Goal: Task Accomplishment & Management: Use online tool/utility

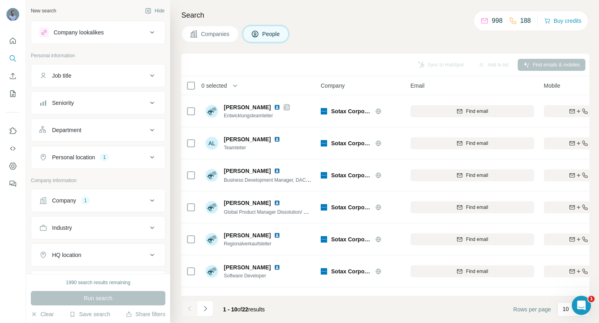
click at [147, 198] on icon at bounding box center [152, 201] width 10 height 10
click at [87, 254] on icon "button" at bounding box center [85, 253] width 4 height 4
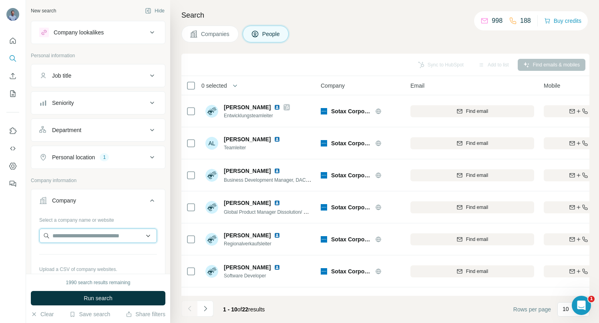
click at [86, 236] on input "text" at bounding box center [98, 236] width 118 height 14
paste input "**********"
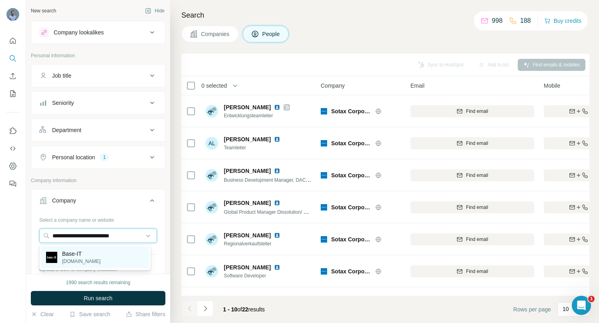
type input "**********"
click at [74, 255] on p "Base-IT" at bounding box center [81, 254] width 38 height 8
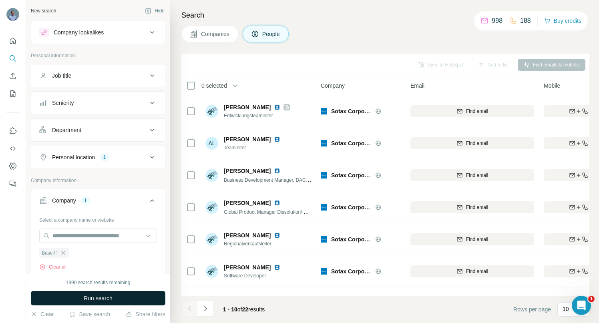
click at [87, 299] on span "Run search" at bounding box center [98, 299] width 29 height 8
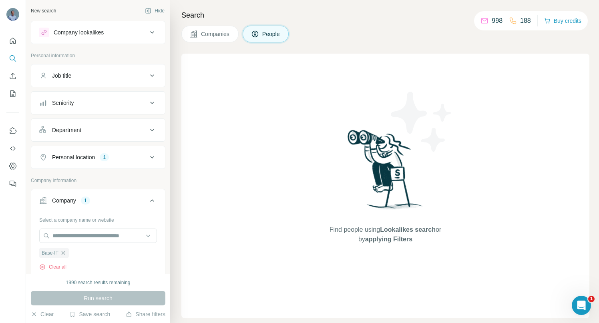
click at [222, 34] on span "Companies" at bounding box center [215, 34] width 29 height 8
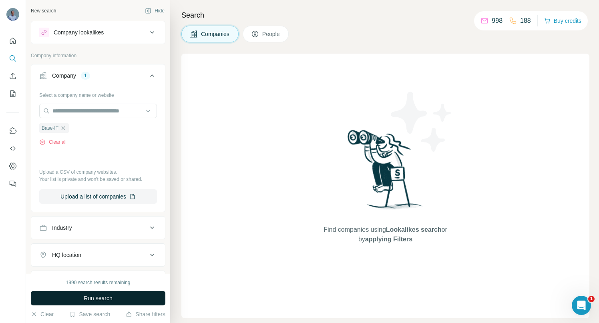
click at [103, 298] on span "Run search" at bounding box center [98, 299] width 29 height 8
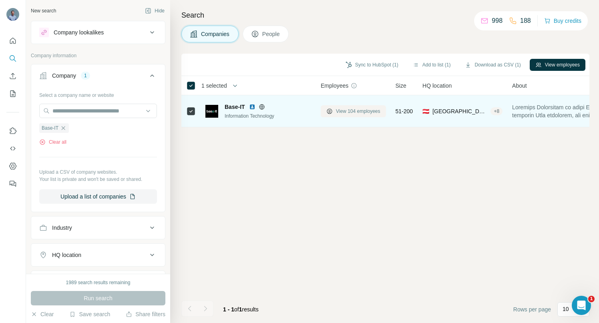
click at [353, 112] on span "View 104 employees" at bounding box center [358, 111] width 44 height 7
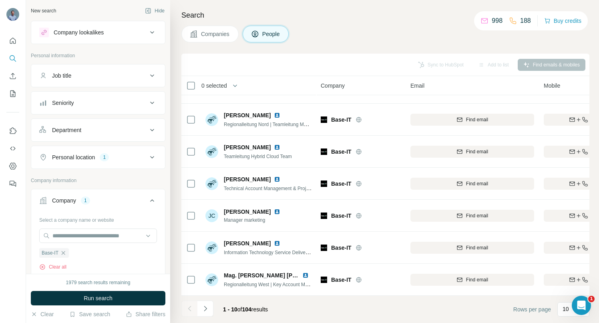
scroll to position [124, 0]
click at [208, 309] on icon "Navigate to next page" at bounding box center [206, 309] width 8 height 8
click at [208, 307] on icon "Navigate to next page" at bounding box center [206, 309] width 8 height 8
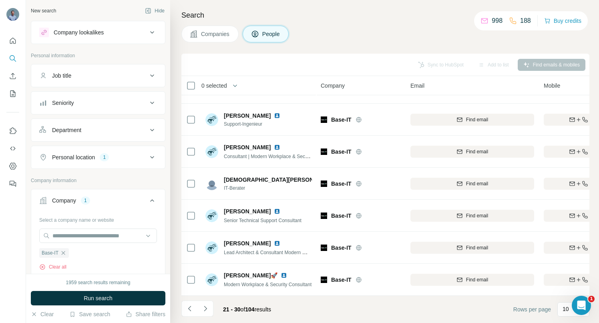
click at [207, 310] on icon "Navigate to next page" at bounding box center [206, 309] width 8 height 8
click at [204, 309] on icon "Navigate to next page" at bounding box center [206, 309] width 8 height 8
click at [206, 310] on icon "Navigate to next page" at bounding box center [206, 309] width 8 height 8
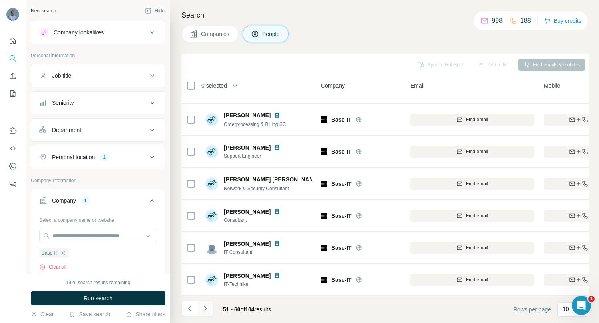
click at [206, 311] on icon "Navigate to next page" at bounding box center [206, 309] width 8 height 8
click at [204, 313] on button "Navigate to next page" at bounding box center [206, 309] width 16 height 16
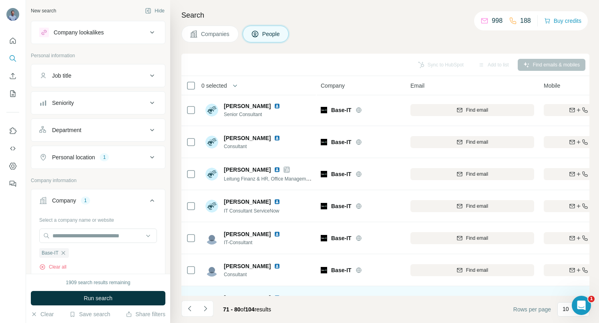
scroll to position [2, 0]
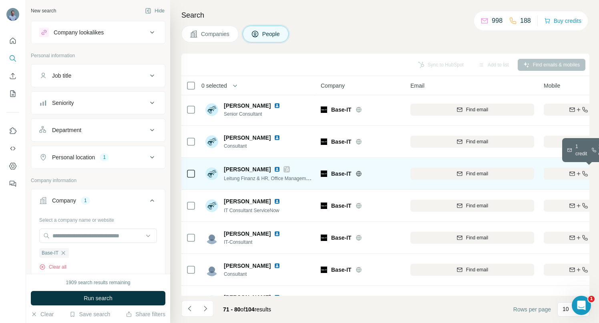
click at [571, 171] on icon "button" at bounding box center [572, 174] width 6 height 6
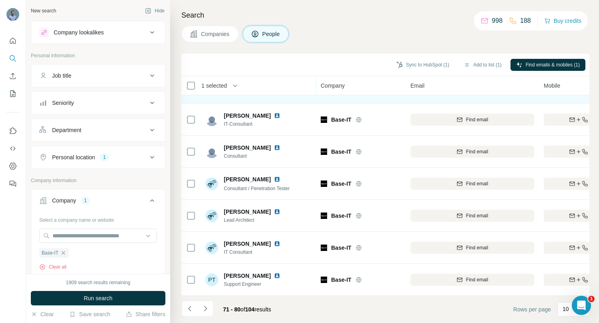
scroll to position [124, 0]
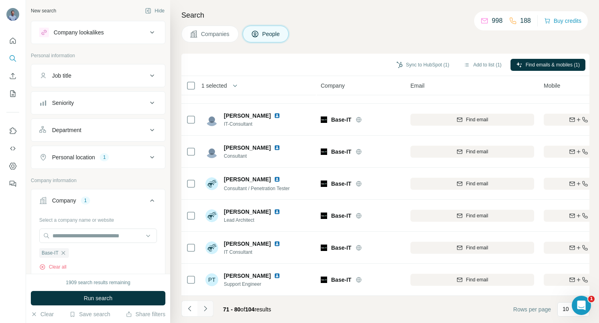
click at [204, 312] on icon "Navigate to next page" at bounding box center [206, 309] width 8 height 8
click at [208, 310] on icon "Navigate to next page" at bounding box center [206, 309] width 8 height 8
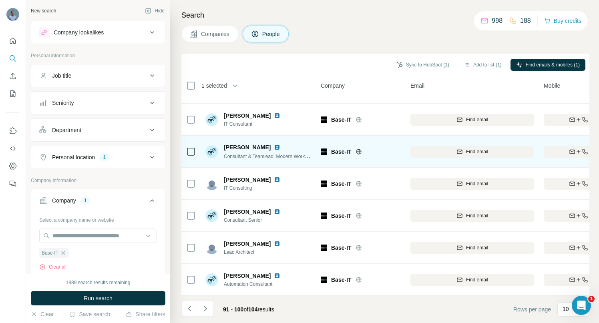
scroll to position [0, 0]
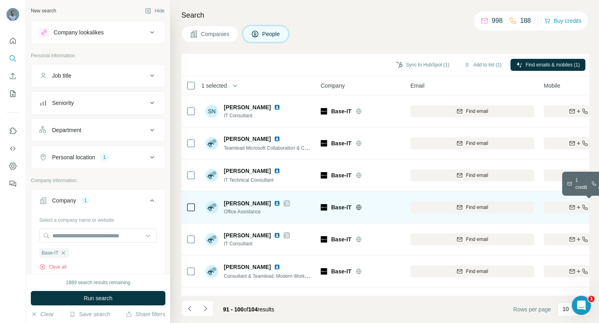
click at [558, 207] on div "Find both" at bounding box center [590, 207] width 93 height 7
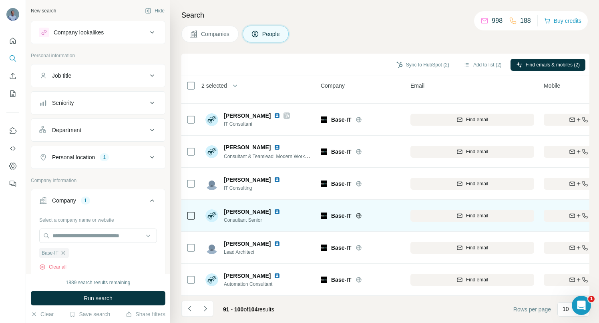
scroll to position [124, 0]
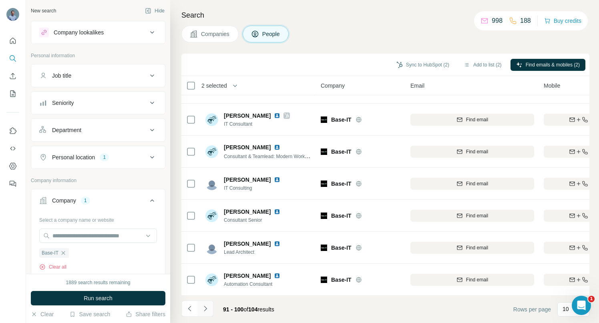
click at [206, 311] on icon "Navigate to next page" at bounding box center [206, 309] width 8 height 8
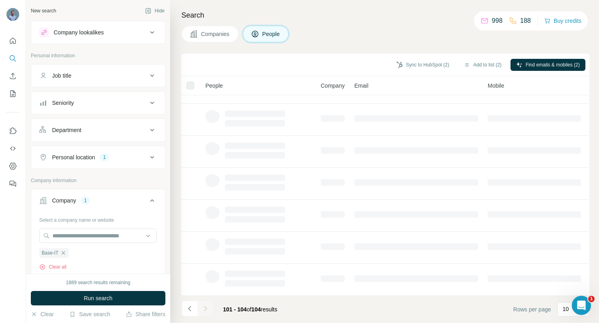
scroll to position [0, 0]
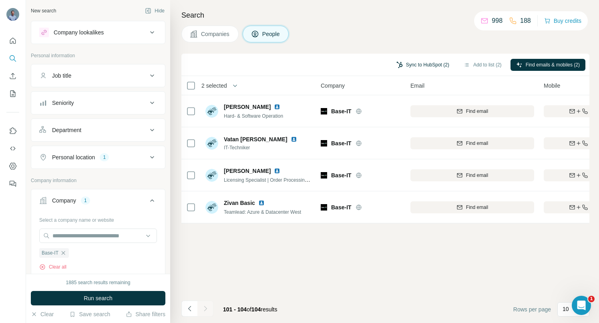
click at [403, 63] on button "Sync to HubSpot (2)" at bounding box center [423, 65] width 64 height 12
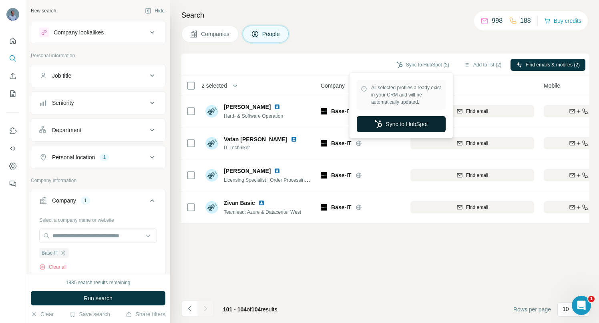
click at [407, 123] on button "Sync to HubSpot" at bounding box center [401, 124] width 89 height 16
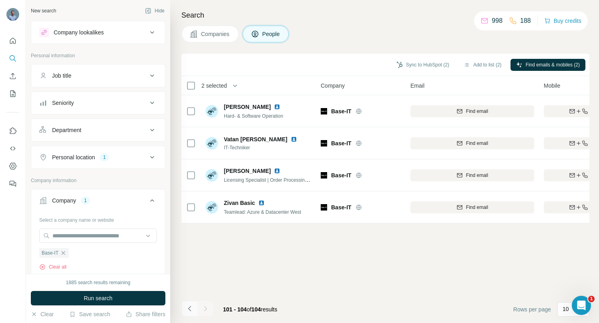
click at [190, 310] on icon "Navigate to previous page" at bounding box center [190, 309] width 8 height 8
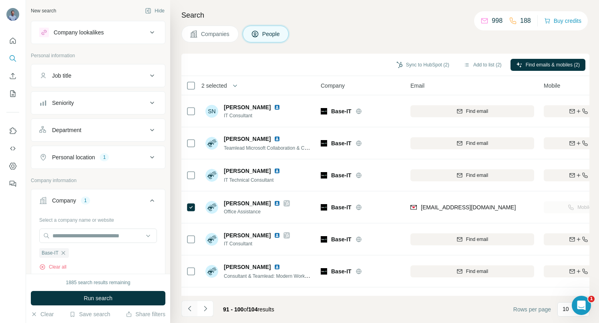
click at [190, 310] on icon "Navigate to previous page" at bounding box center [190, 309] width 8 height 8
